Goal: Task Accomplishment & Management: Manage account settings

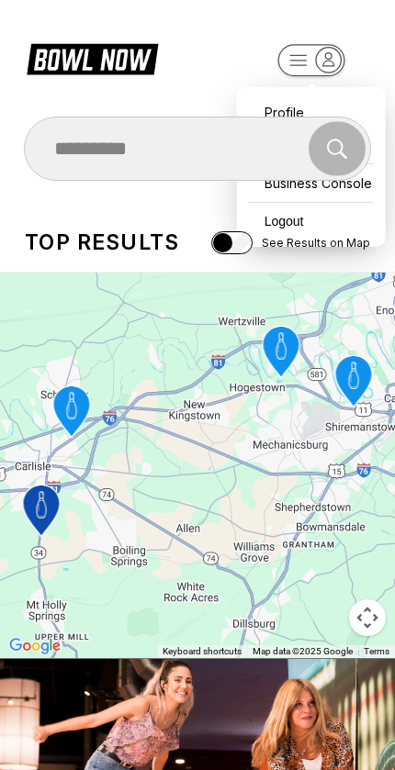
click at [280, 87] on div "Profile All Bookings Business Console Logout" at bounding box center [311, 167] width 149 height 160
click at [286, 97] on div "Profile" at bounding box center [311, 112] width 130 height 32
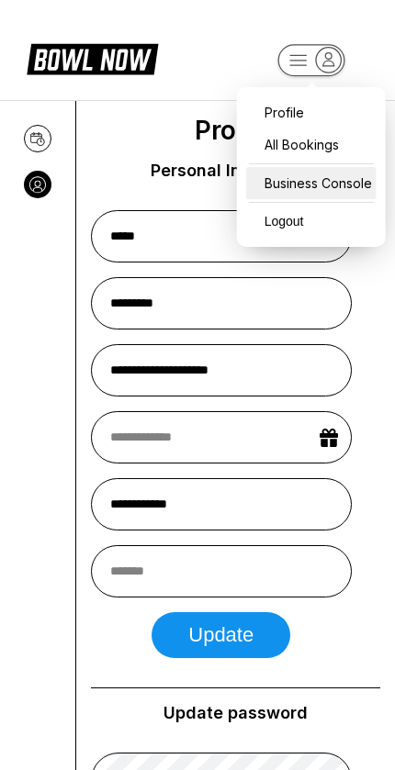
click at [277, 190] on div "Business Console" at bounding box center [311, 183] width 130 height 32
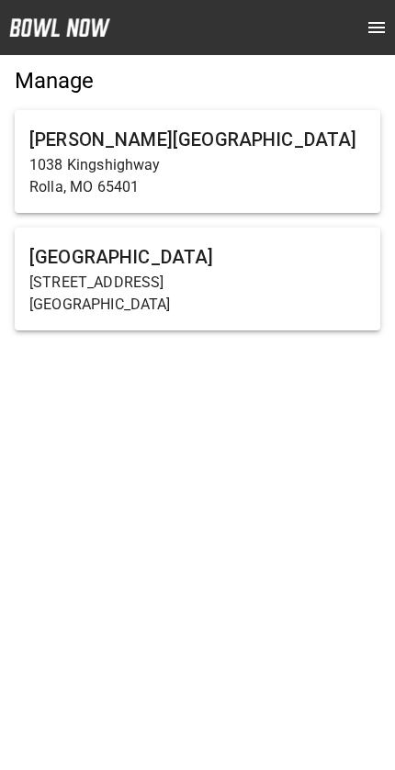
click at [156, 272] on p "[STREET_ADDRESS]" at bounding box center [197, 283] width 336 height 22
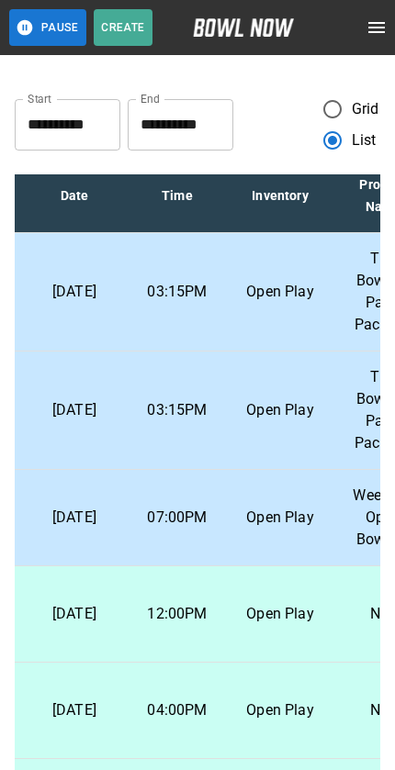
scroll to position [16, 94]
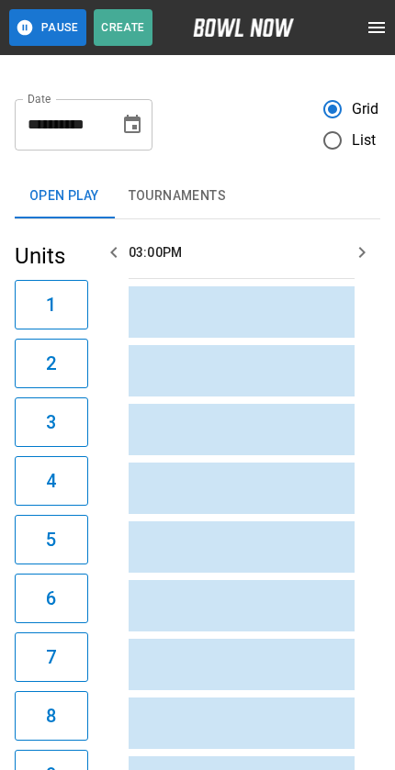
click at [122, 115] on icon "Choose date, selected date is Sep 15, 2025" at bounding box center [132, 125] width 22 height 22
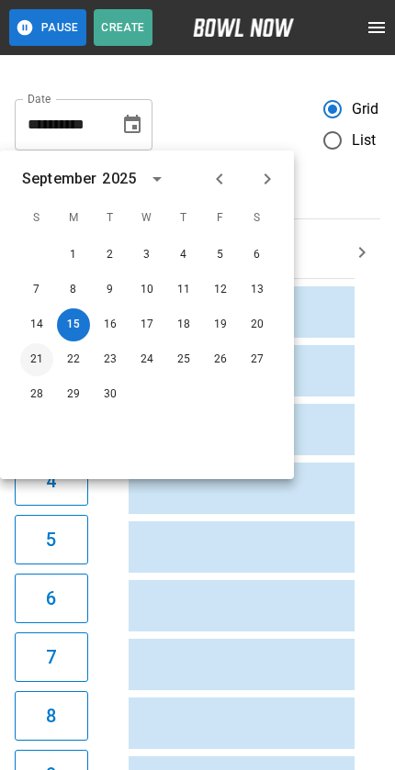
click at [31, 366] on button "21" at bounding box center [36, 359] width 33 height 33
type input "**********"
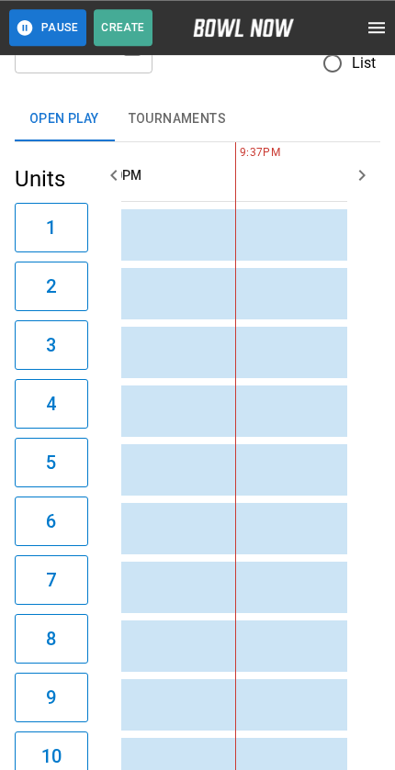
scroll to position [0, 0]
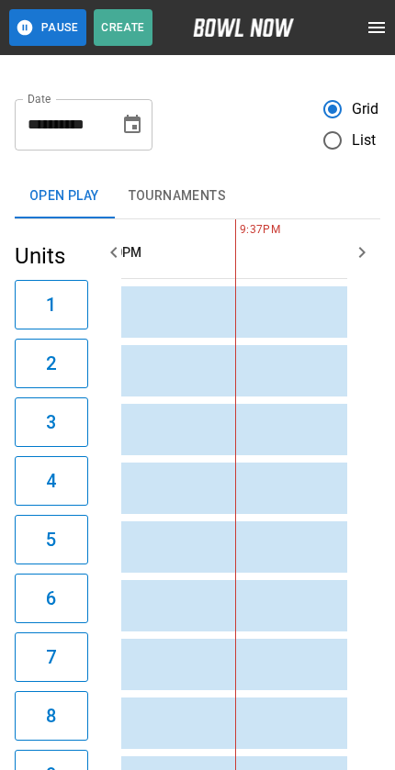
click at [332, 393] on td "sticky table" at bounding box center [317, 370] width 60 height 51
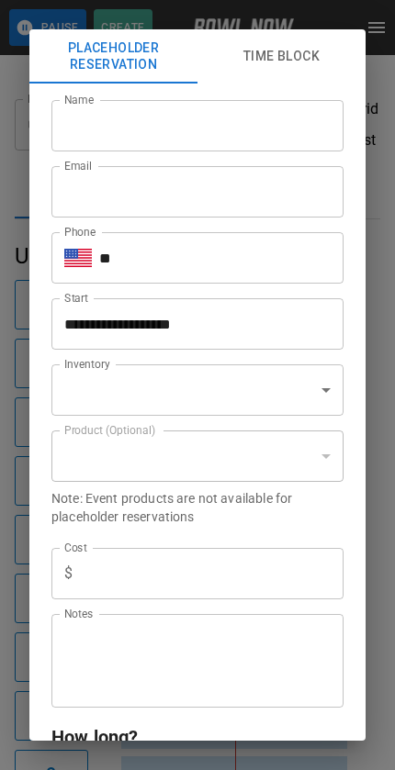
scroll to position [0, 1651]
type input "**********"
click at [99, 62] on button "Placeholder Reservation" at bounding box center [113, 56] width 168 height 54
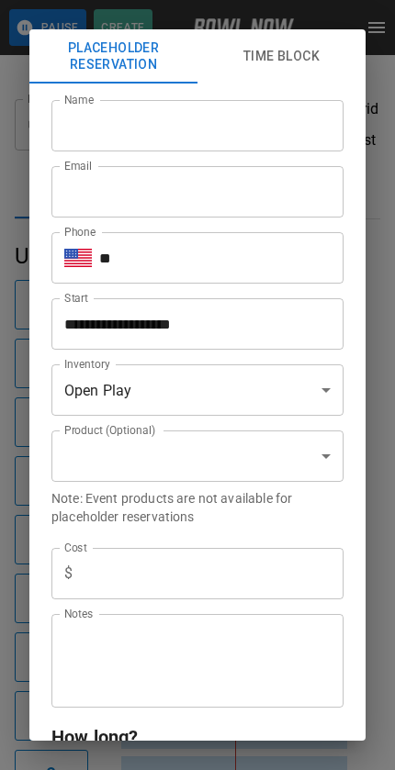
click at [279, 61] on button "Time Block" at bounding box center [281, 56] width 168 height 54
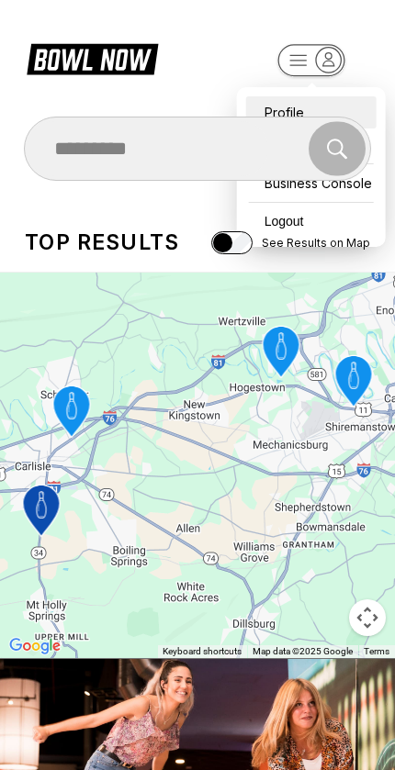
click at [265, 96] on div "Profile" at bounding box center [311, 112] width 130 height 32
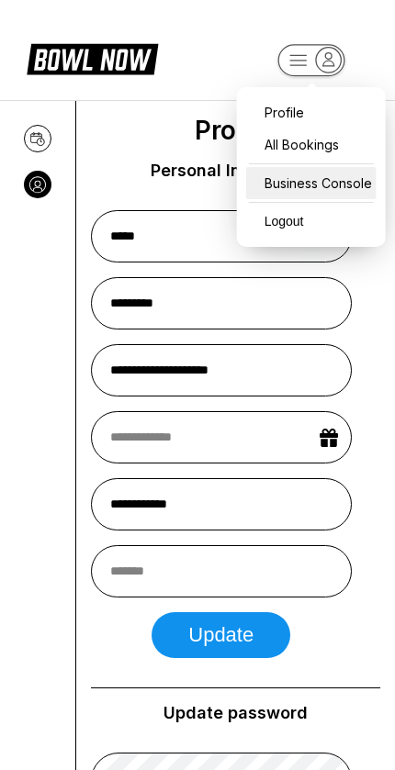
click at [293, 179] on div "Business Console" at bounding box center [311, 183] width 130 height 32
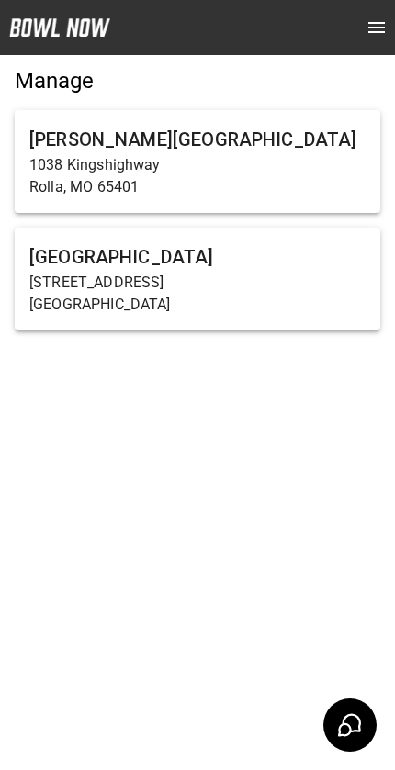
click at [30, 282] on p "[STREET_ADDRESS]" at bounding box center [197, 283] width 336 height 22
